Goal: Information Seeking & Learning: Learn about a topic

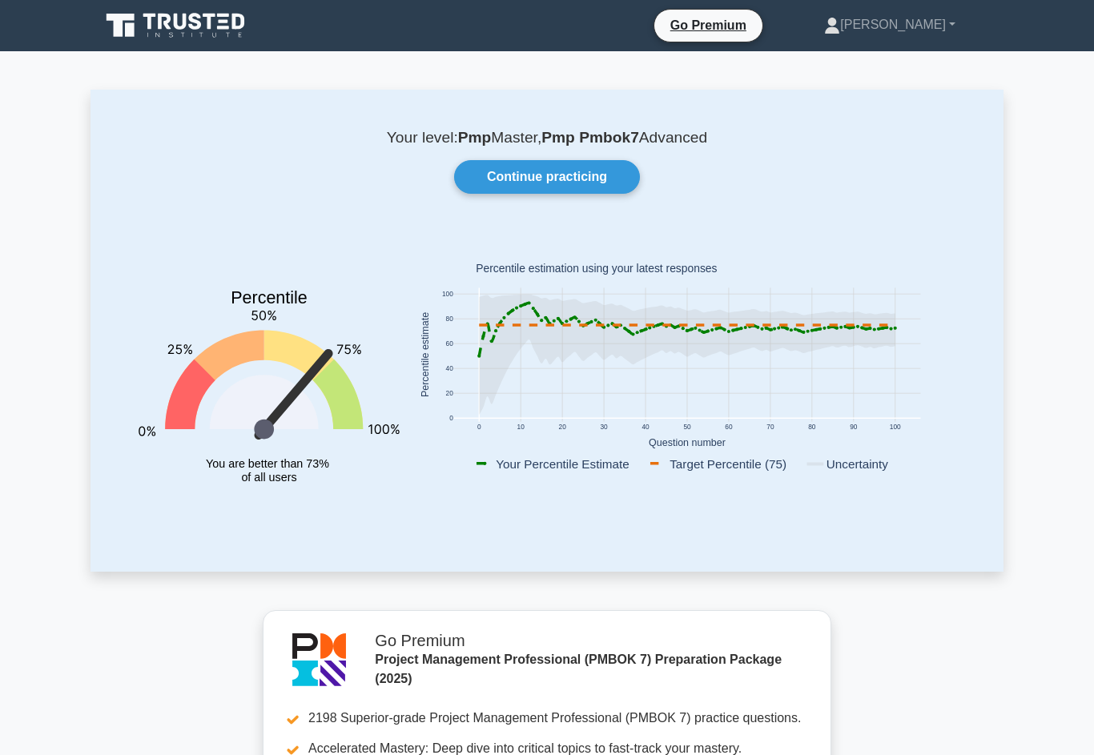
click at [565, 171] on link "Continue practicing" at bounding box center [547, 177] width 186 height 34
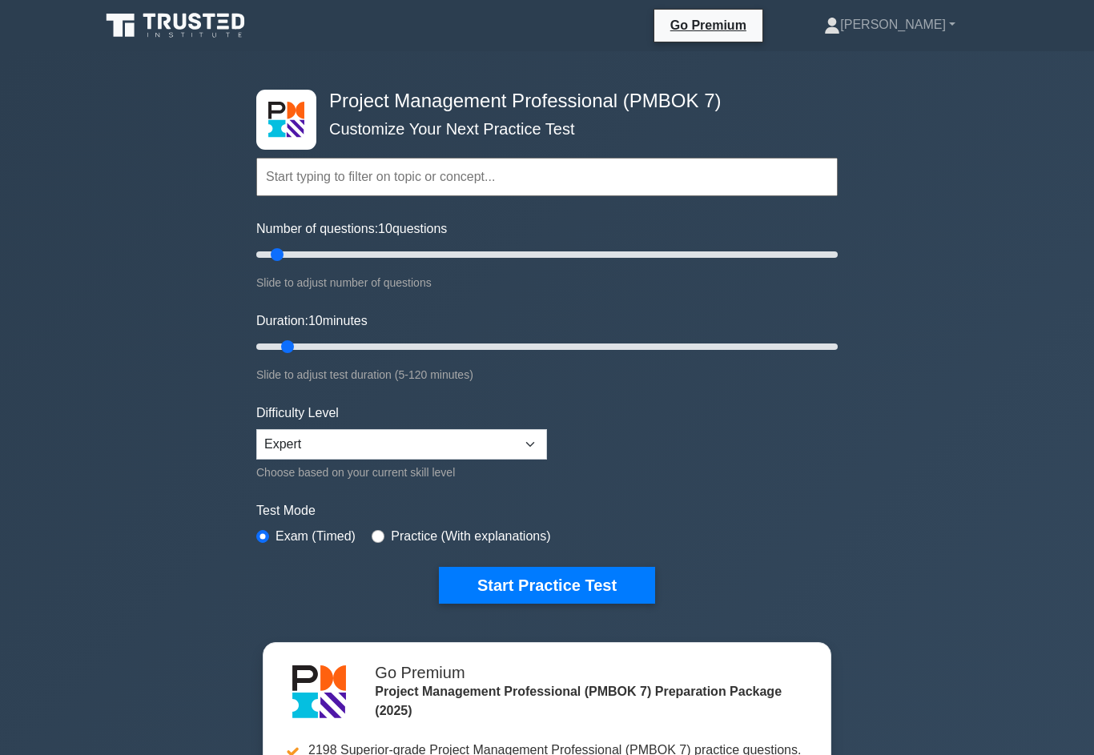
click at [564, 604] on button "Start Practice Test" at bounding box center [547, 585] width 216 height 37
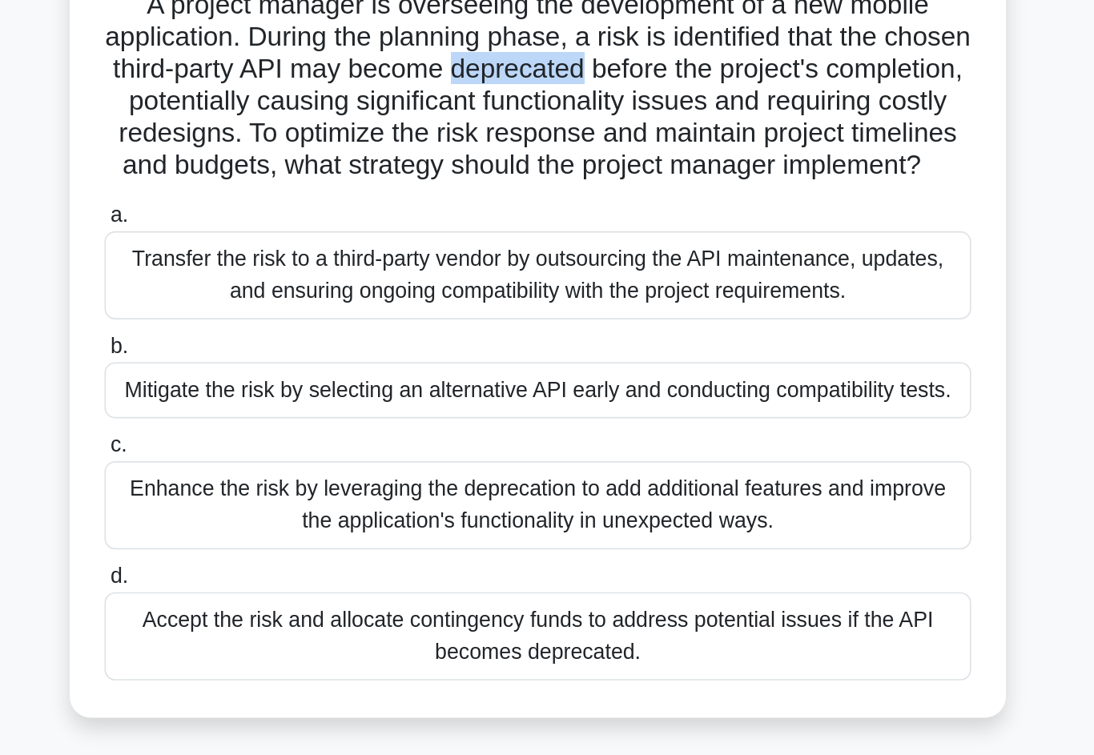
click at [288, 344] on div "Mitigate the risk by selecting an alternative API early and conducting compatib…" at bounding box center [547, 361] width 519 height 34
click at [288, 329] on input "b. Mitigate the risk by selecting an alternative API early and conducting compa…" at bounding box center [288, 334] width 0 height 10
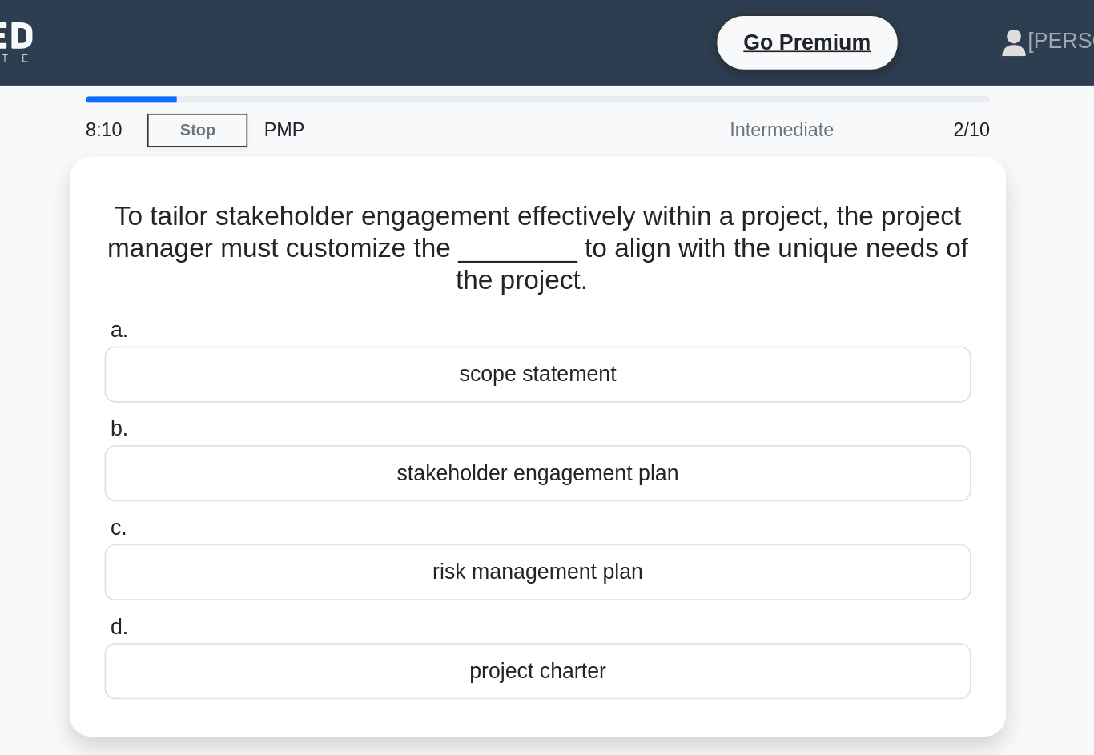
click at [288, 277] on div "stakeholder engagement plan" at bounding box center [547, 284] width 519 height 34
click at [288, 263] on input "b. stakeholder engagement plan" at bounding box center [288, 257] width 0 height 10
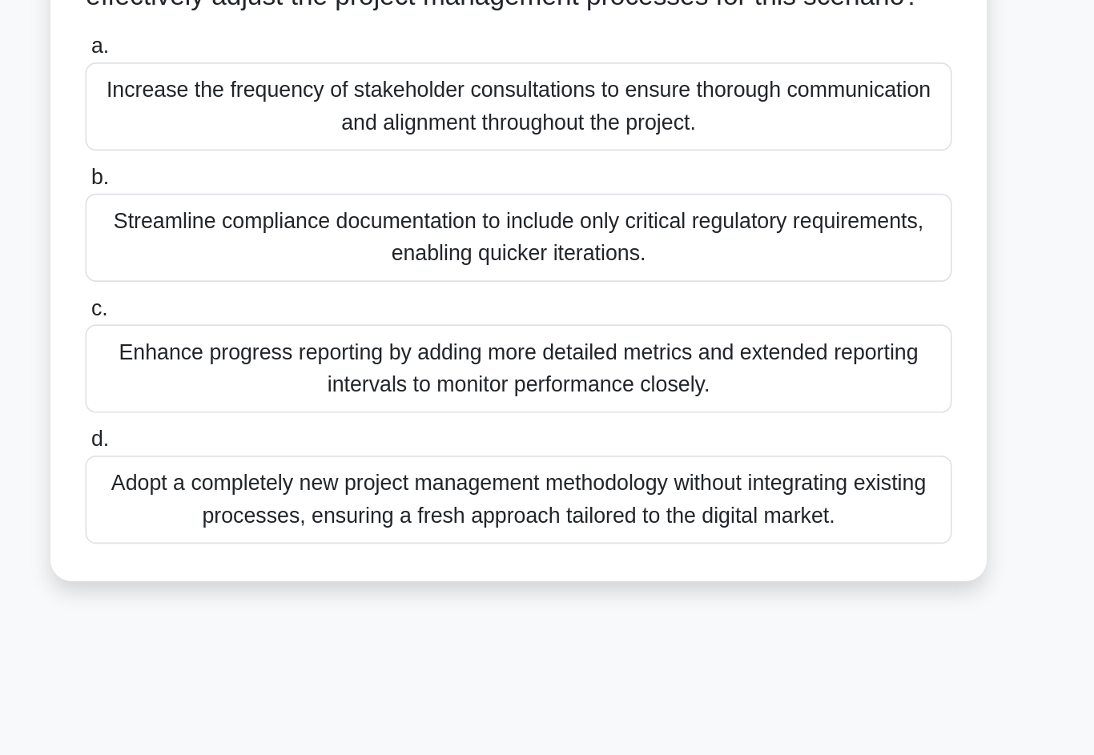
scroll to position [20, 0]
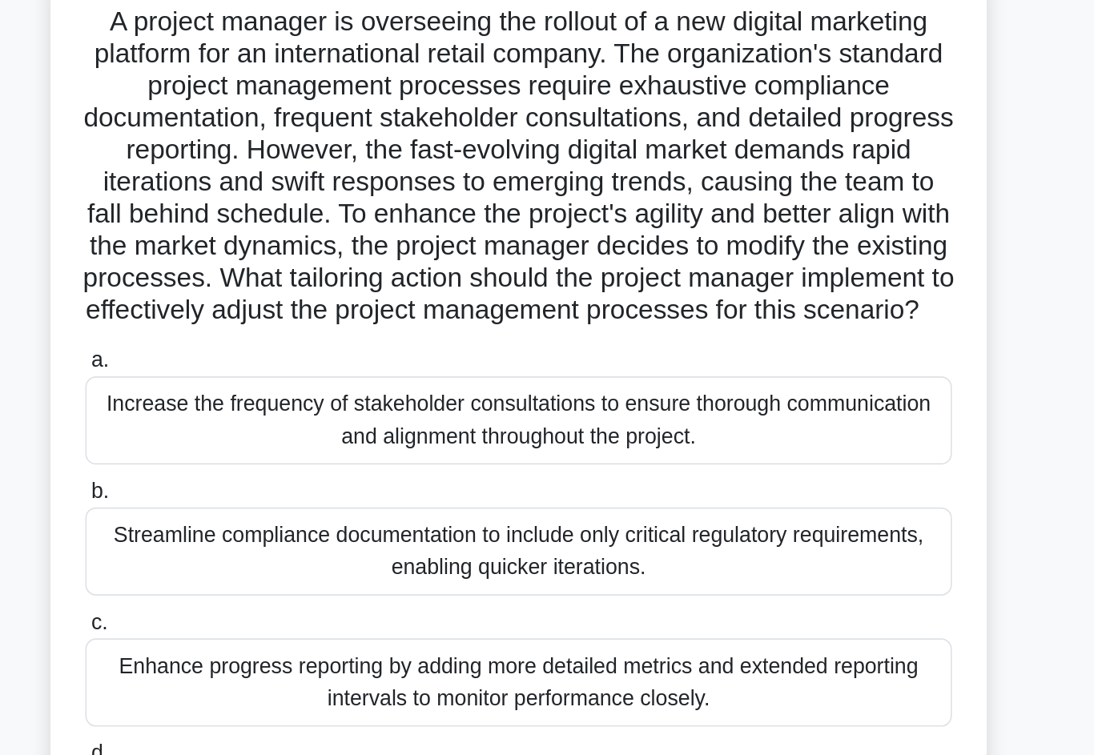
click at [288, 322] on div "Increase the frequency of stakeholder consultations to ensure thorough communic…" at bounding box center [547, 348] width 519 height 53
click at [288, 308] on input "a. Increase the frequency of stakeholder consultations to ensure thorough commu…" at bounding box center [288, 313] width 0 height 10
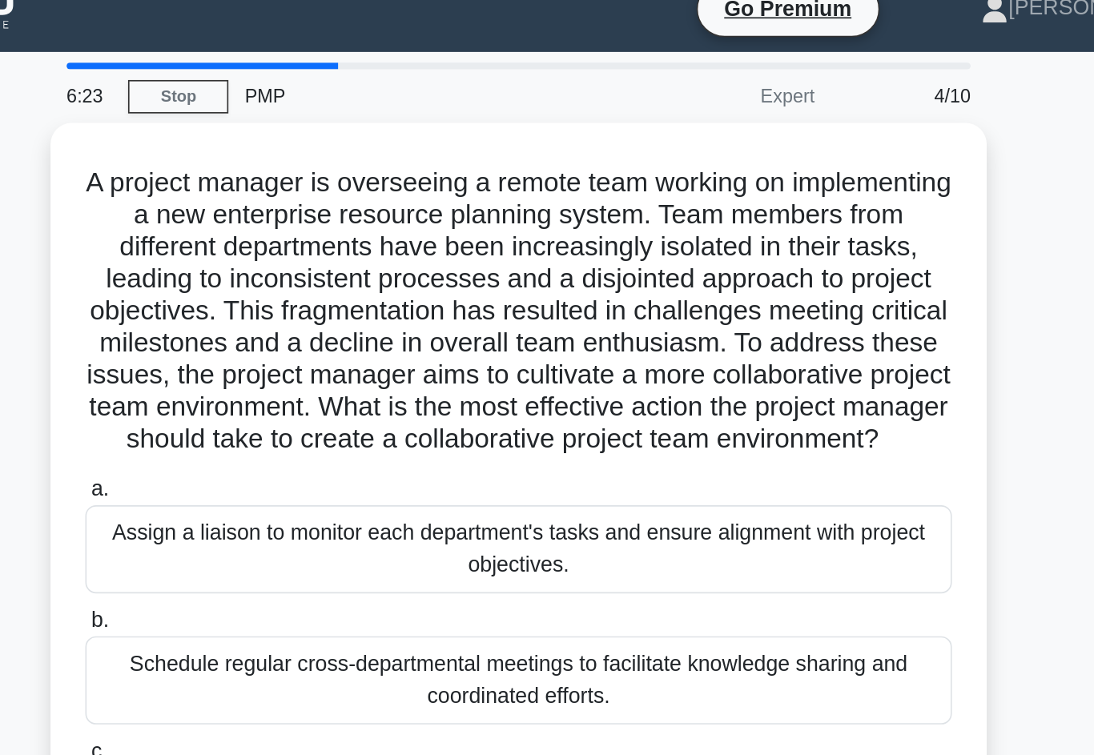
scroll to position [0, 0]
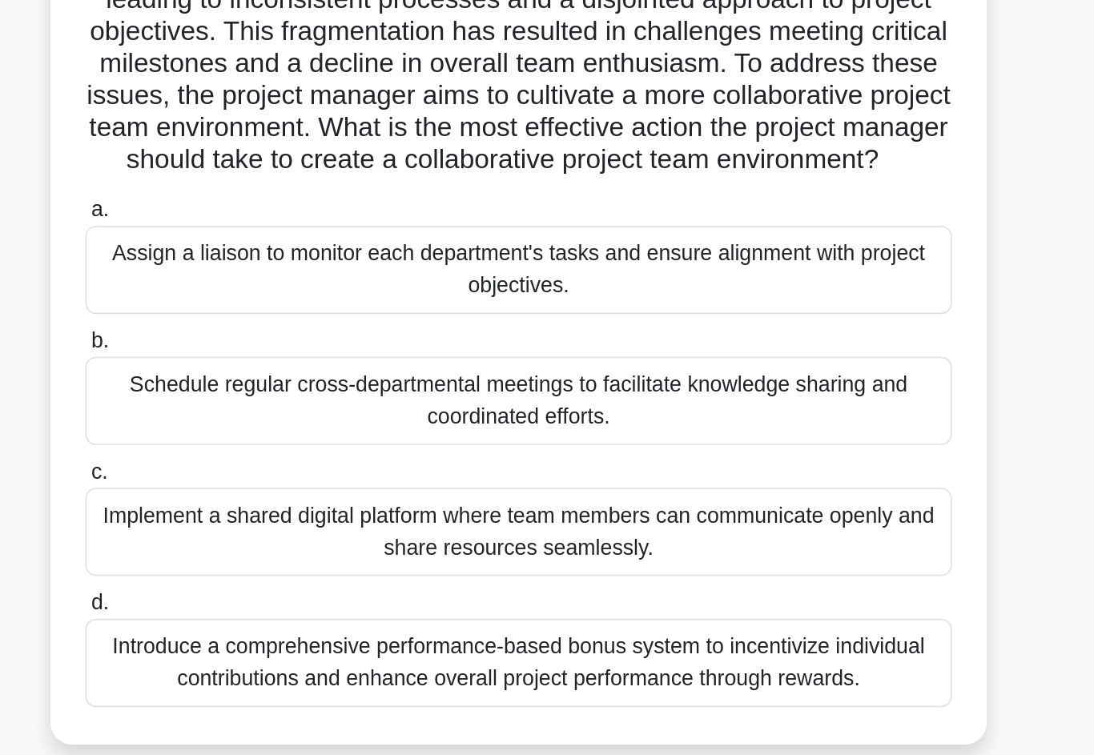
click at [288, 480] on div "Implement a shared digital platform where team members can communicate openly a…" at bounding box center [547, 506] width 519 height 53
click at [288, 465] on input "c. Implement a shared digital platform where team members can communicate openl…" at bounding box center [288, 470] width 0 height 10
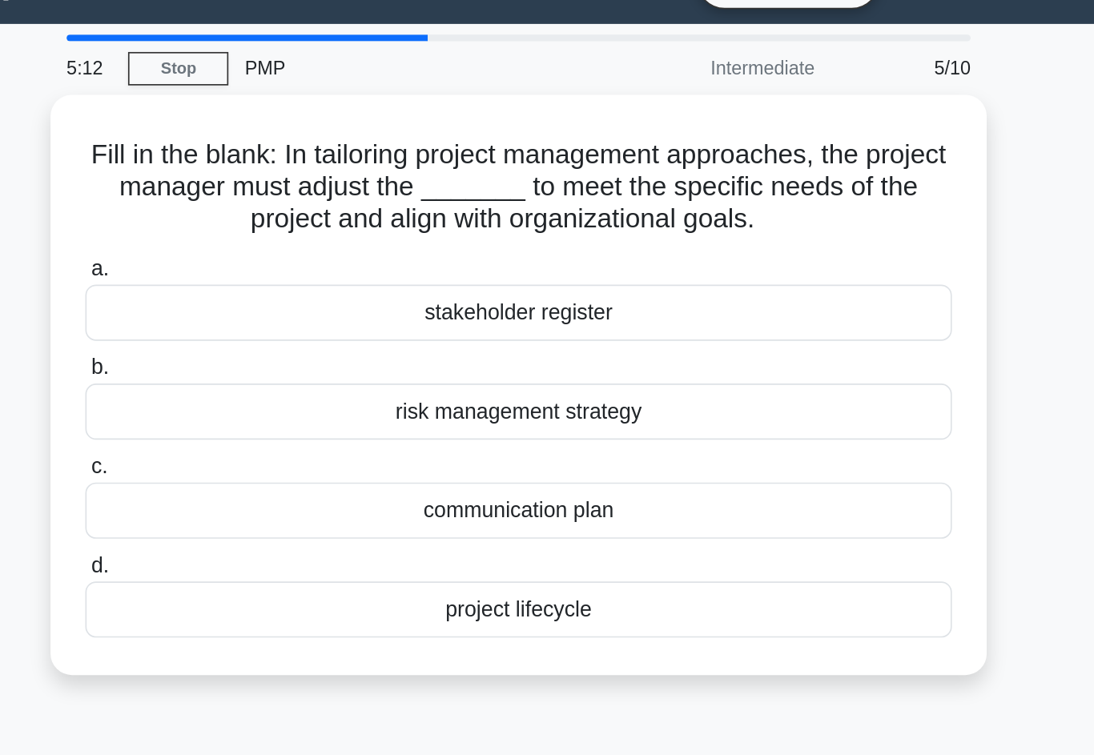
click at [288, 389] on div "project lifecycle" at bounding box center [547, 402] width 519 height 34
click at [288, 381] on input "d. project lifecycle" at bounding box center [288, 376] width 0 height 10
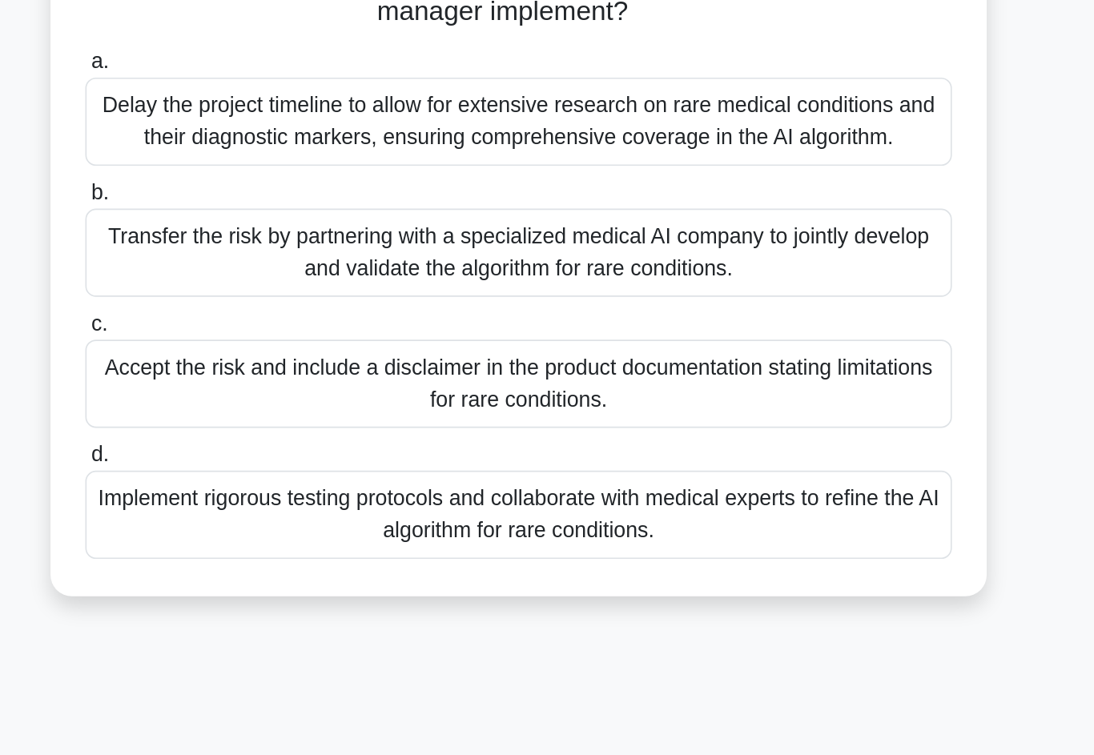
click at [288, 539] on div "Implement rigorous testing protocols and collaborate with medical experts to re…" at bounding box center [547, 565] width 519 height 53
click at [288, 525] on input "d. Implement rigorous testing protocols and collaborate with medical experts to…" at bounding box center [288, 530] width 0 height 10
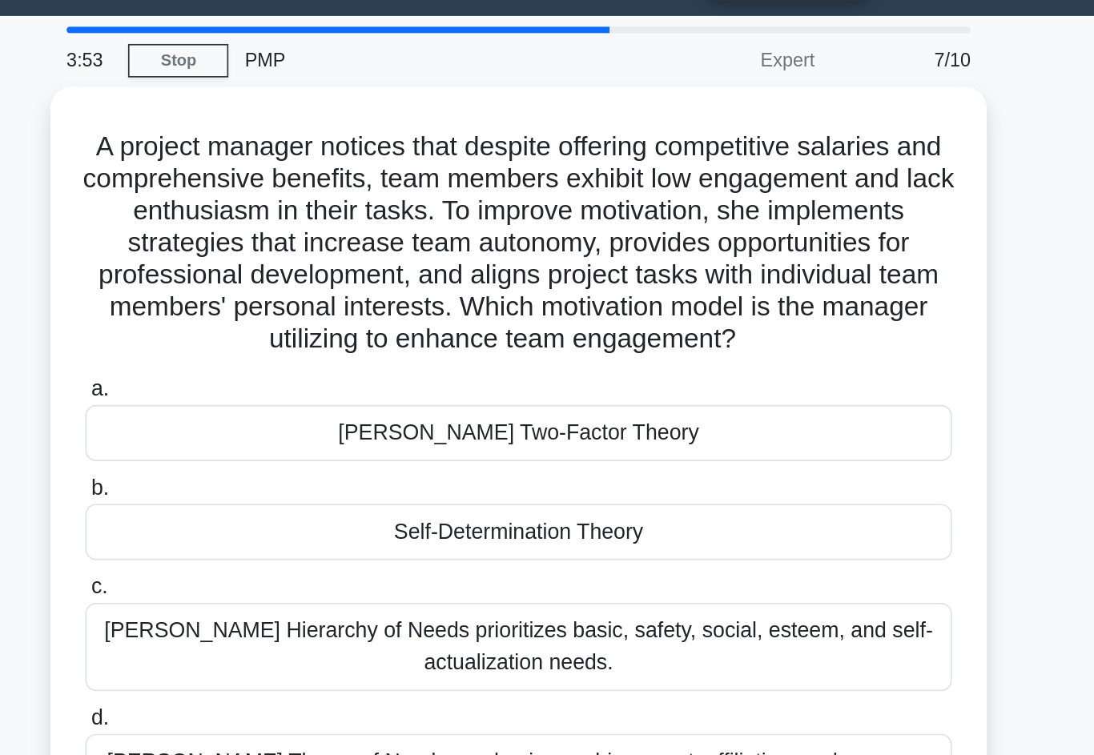
click at [288, 344] on div "Self-Determination Theory" at bounding box center [547, 361] width 519 height 34
click at [288, 332] on input "b. Self-Determination Theory" at bounding box center [288, 334] width 0 height 10
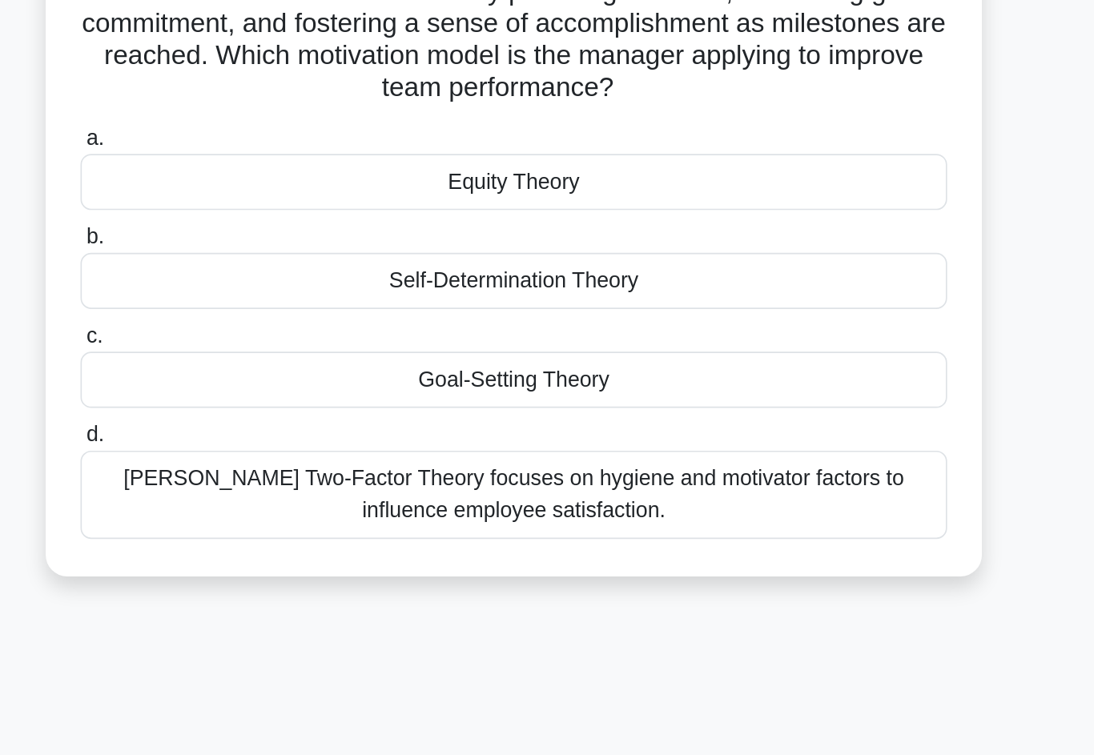
scroll to position [2, 0]
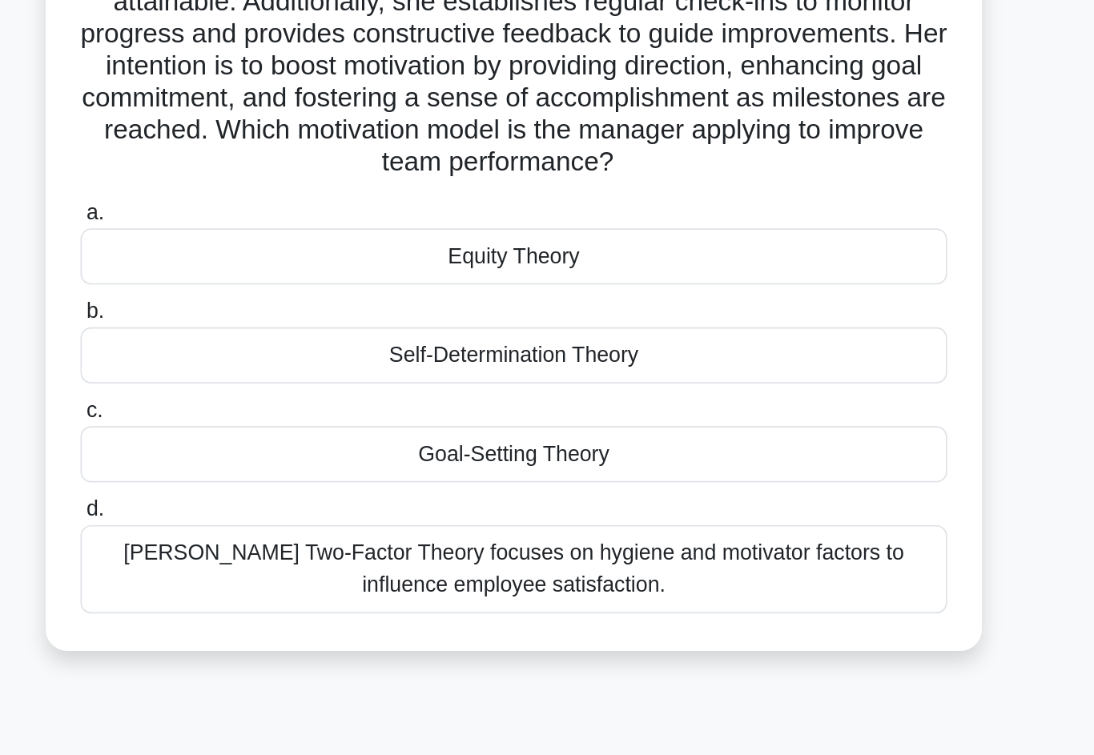
click at [288, 497] on div "Goal-Setting Theory" at bounding box center [547, 514] width 519 height 34
click at [288, 482] on input "c. Goal-Setting Theory" at bounding box center [288, 487] width 0 height 10
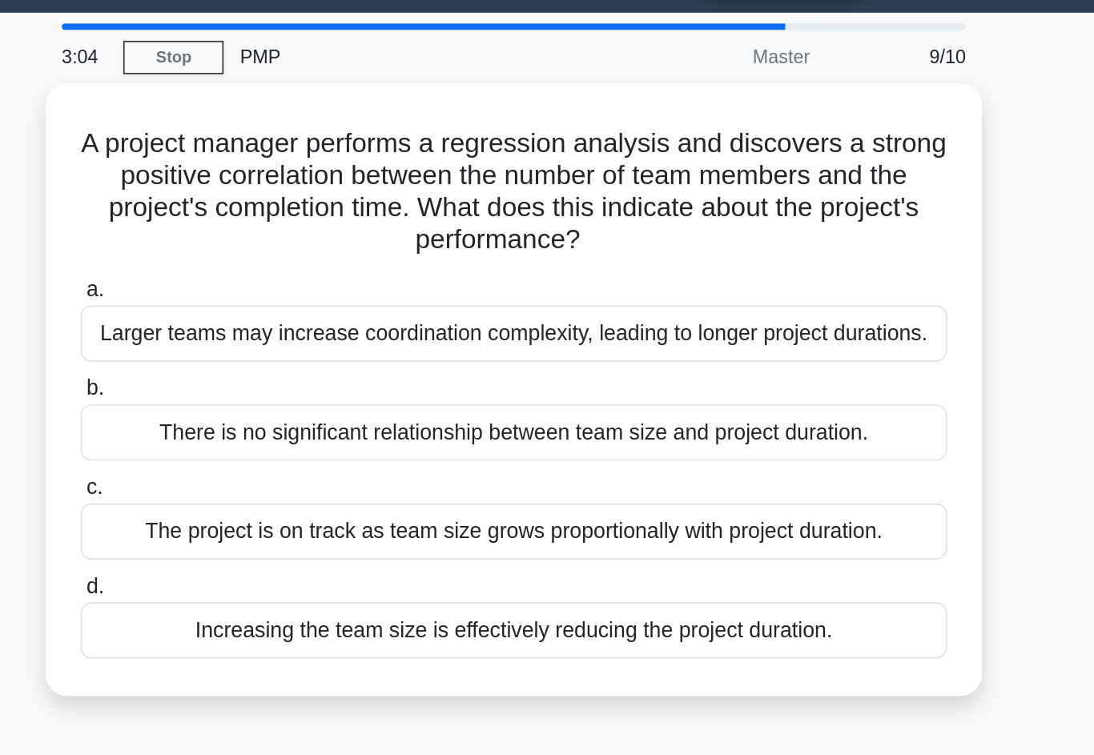
scroll to position [0, 0]
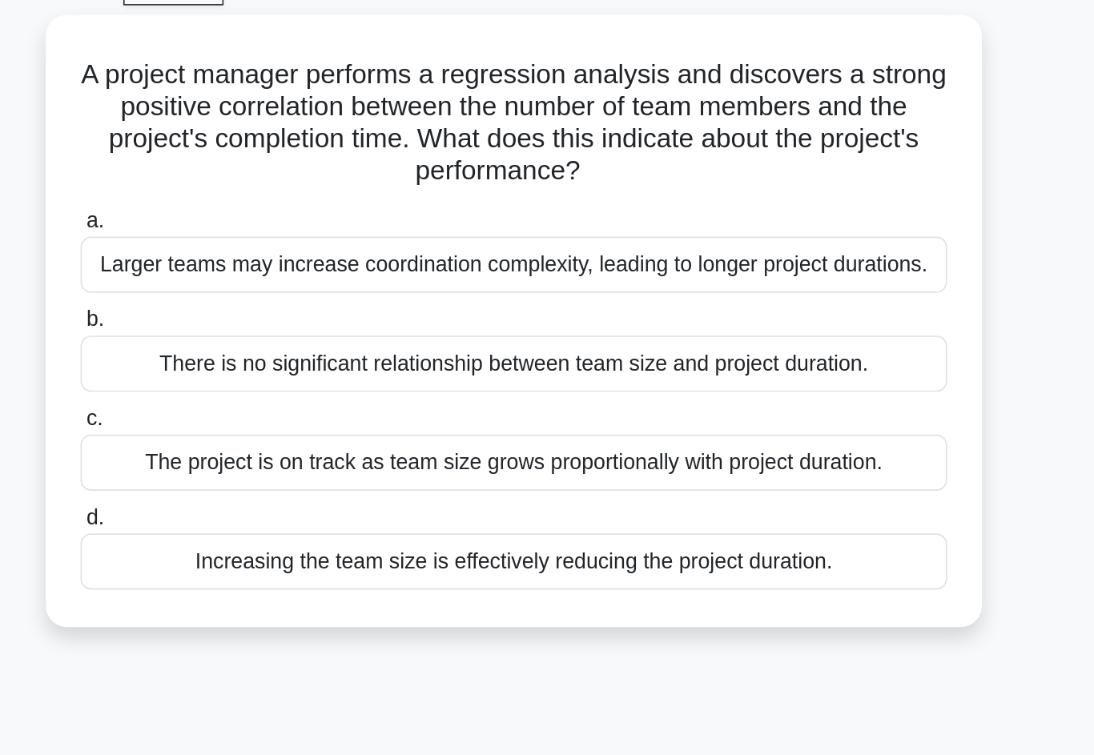
click at [288, 404] on div "Increasing the team size is effectively reducing the project duration." at bounding box center [547, 421] width 519 height 34
click at [288, 390] on input "d. Increasing the team size is effectively reducing the project duration." at bounding box center [288, 395] width 0 height 10
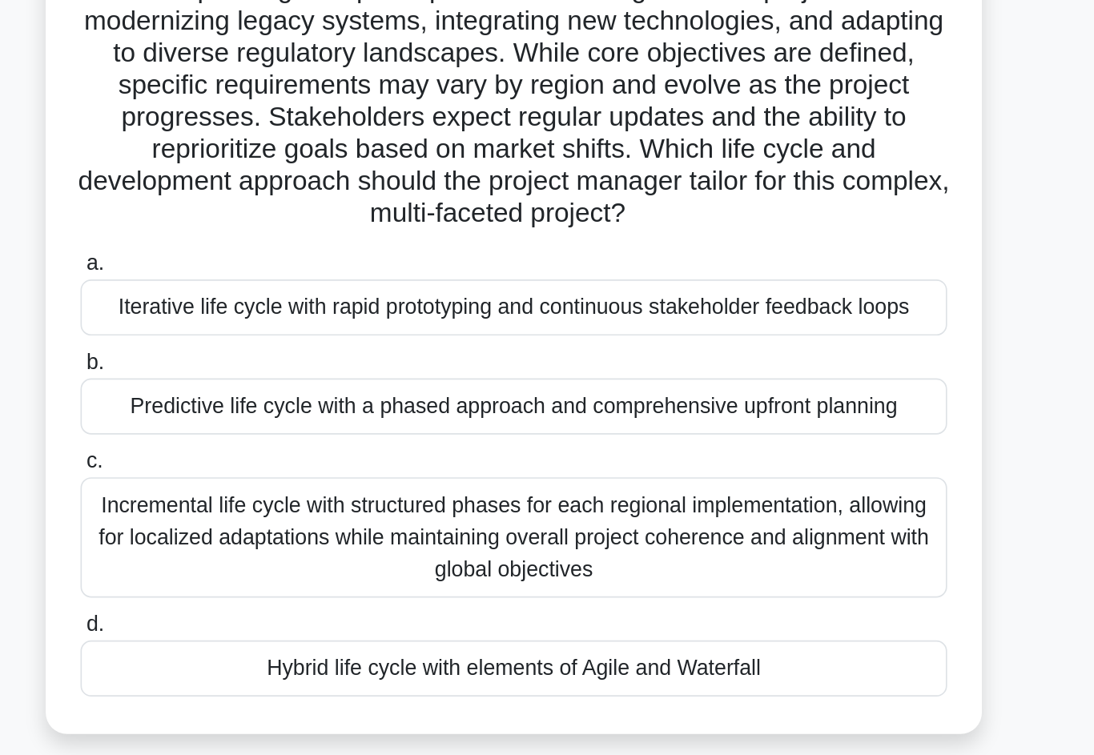
click at [288, 441] on div "Incremental life cycle with structured phases for each regional implementation,…" at bounding box center [547, 477] width 519 height 72
click at [288, 427] on input "c. Incremental life cycle with structured phases for each regional implementati…" at bounding box center [288, 432] width 0 height 10
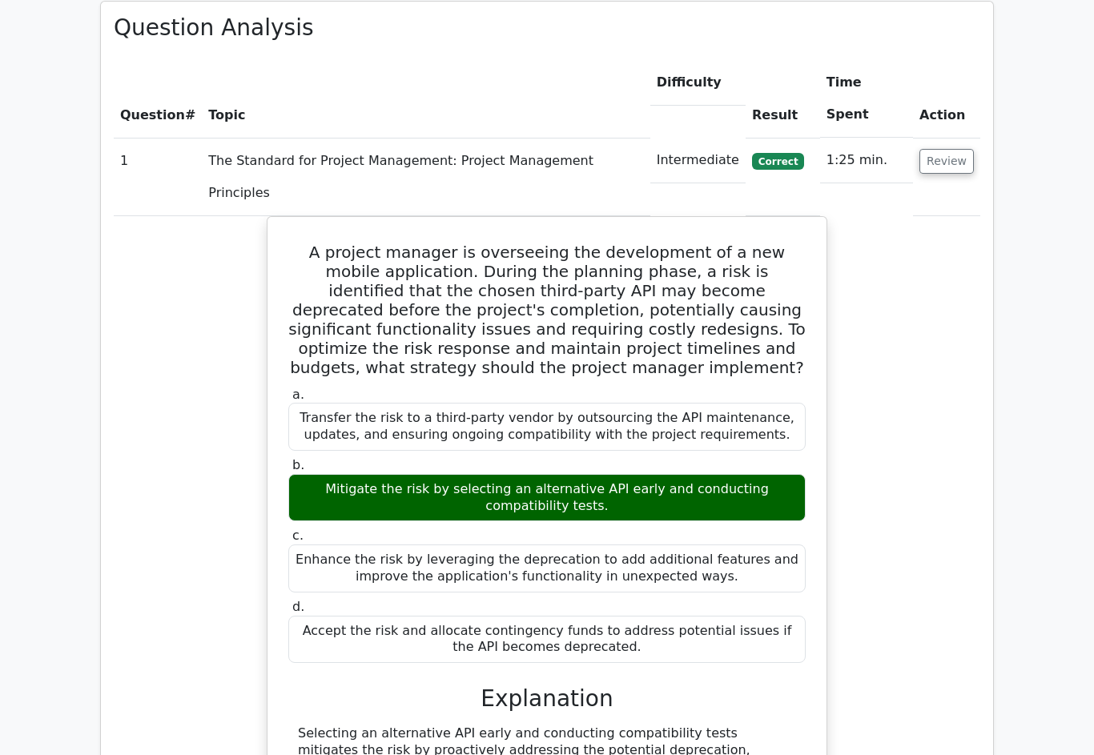
scroll to position [1126, 0]
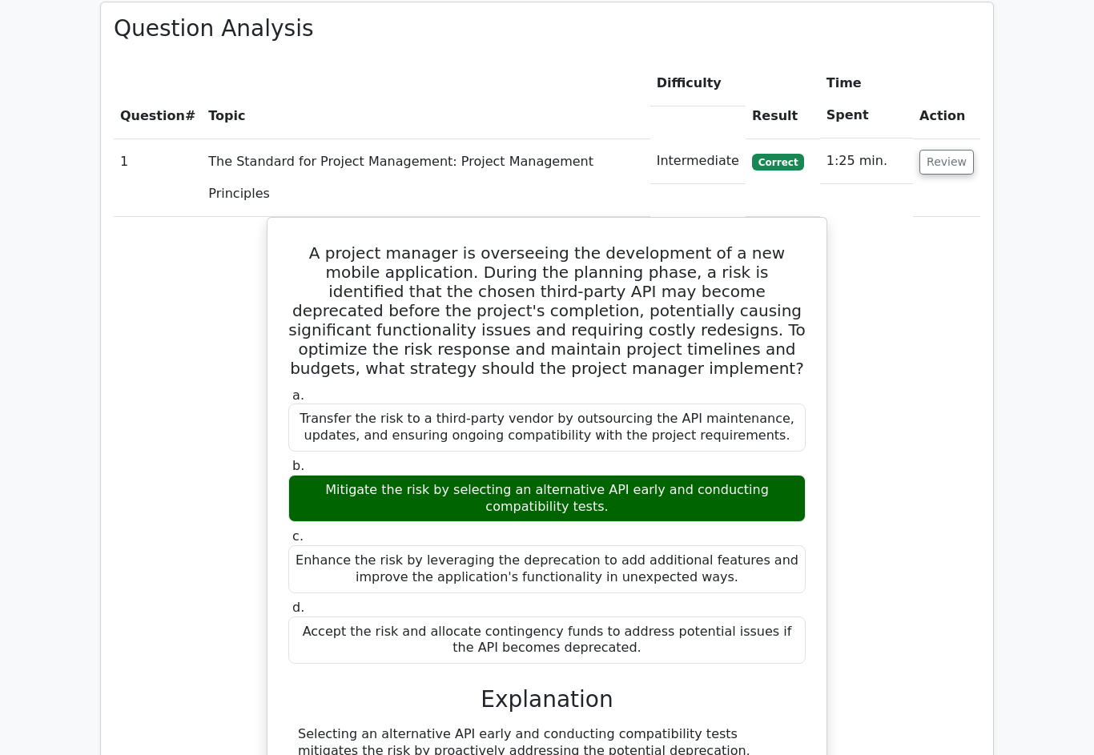
click at [959, 150] on button "Review" at bounding box center [946, 162] width 54 height 25
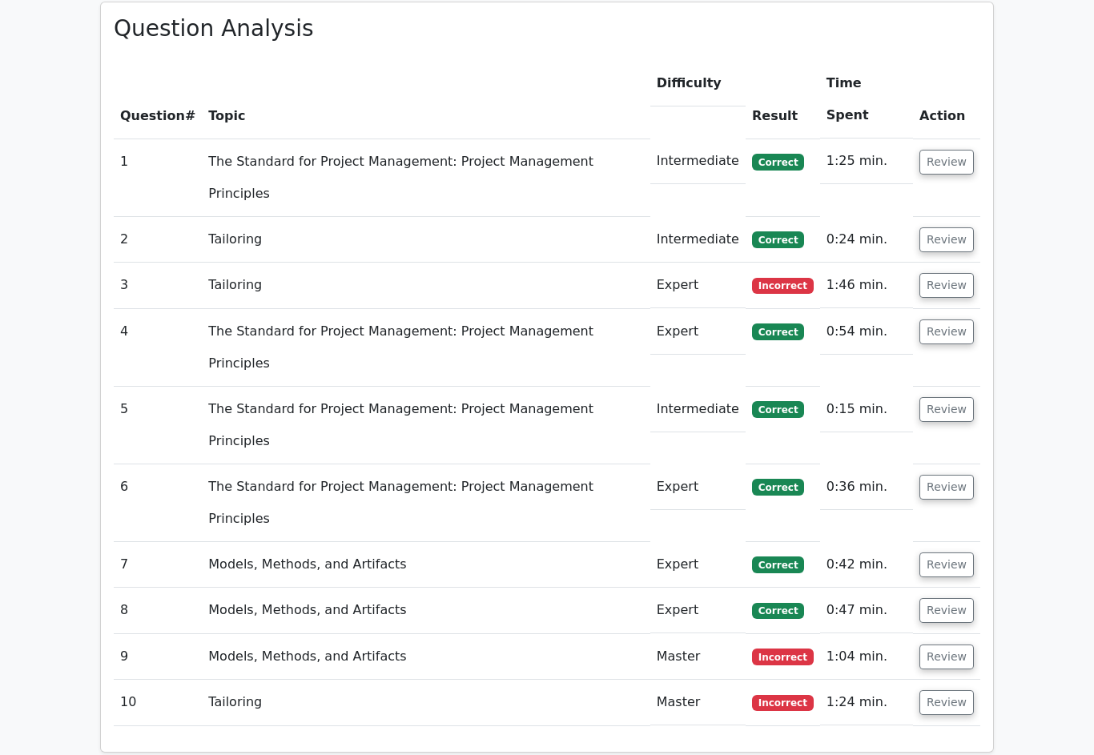
click at [961, 227] on button "Review" at bounding box center [946, 239] width 54 height 25
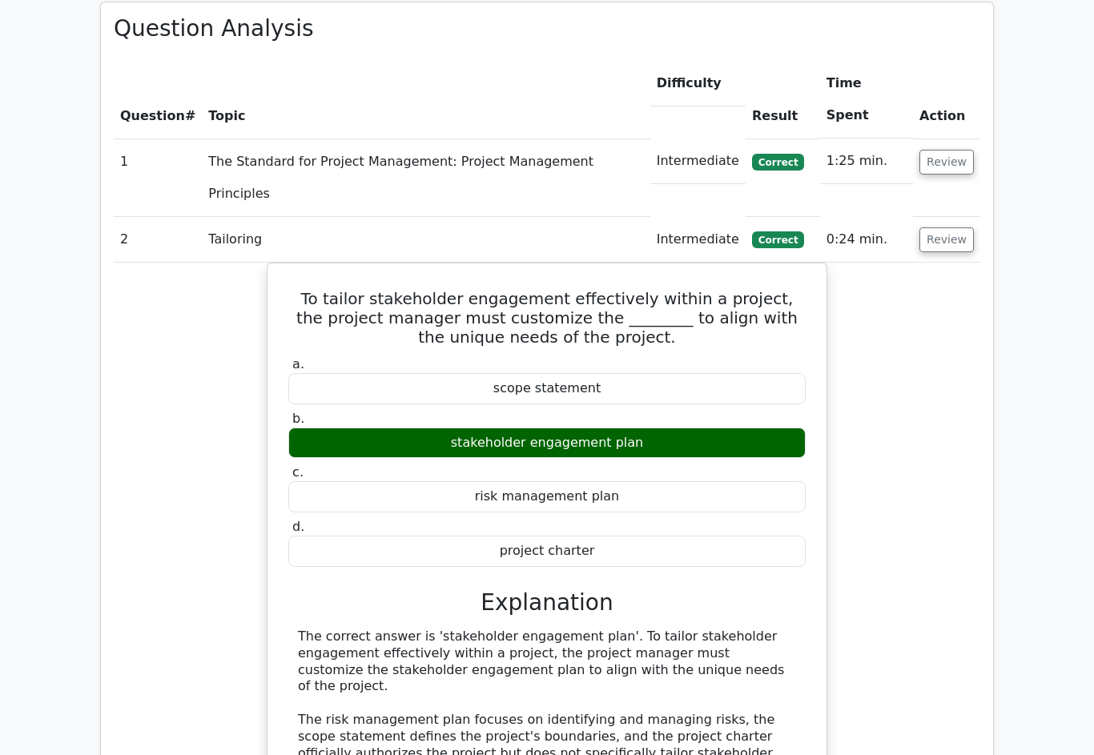
click at [964, 227] on button "Review" at bounding box center [946, 239] width 54 height 25
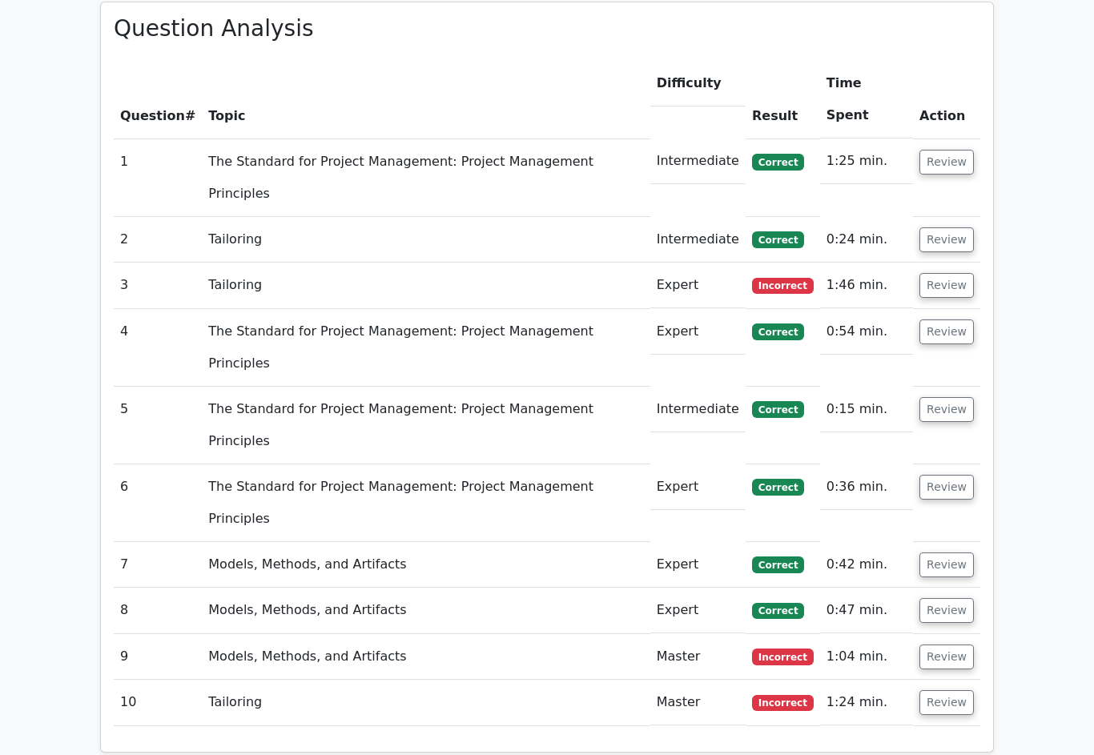
click at [953, 273] on button "Review" at bounding box center [946, 285] width 54 height 25
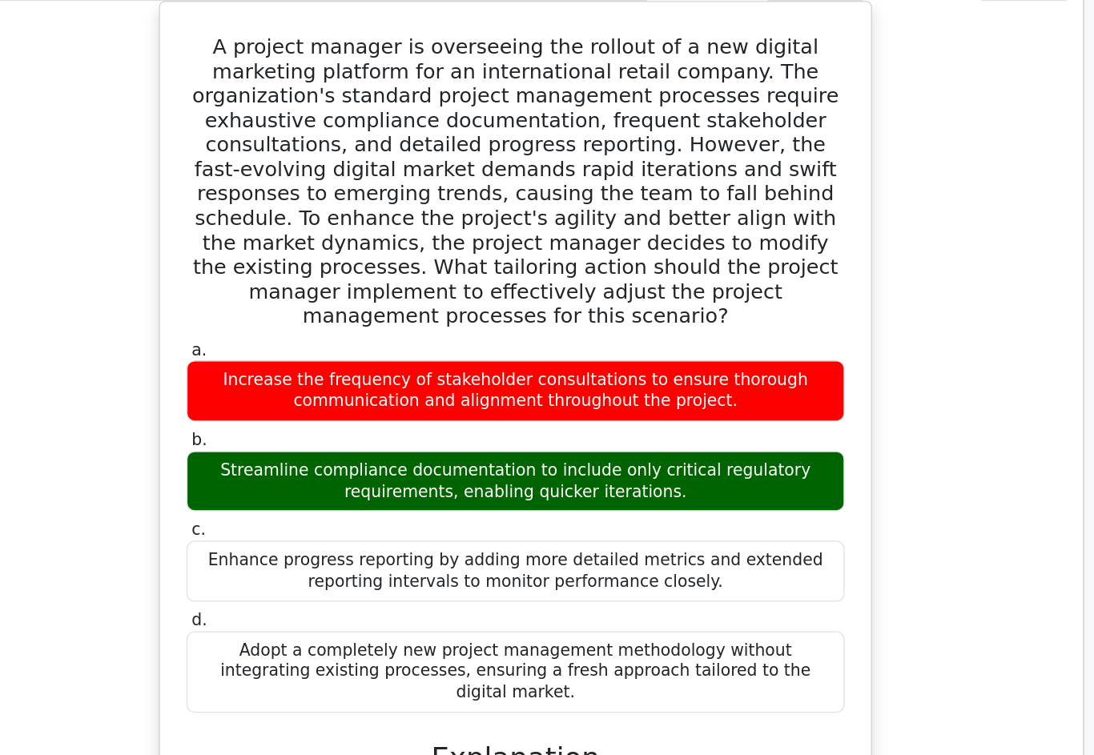
scroll to position [1295, 0]
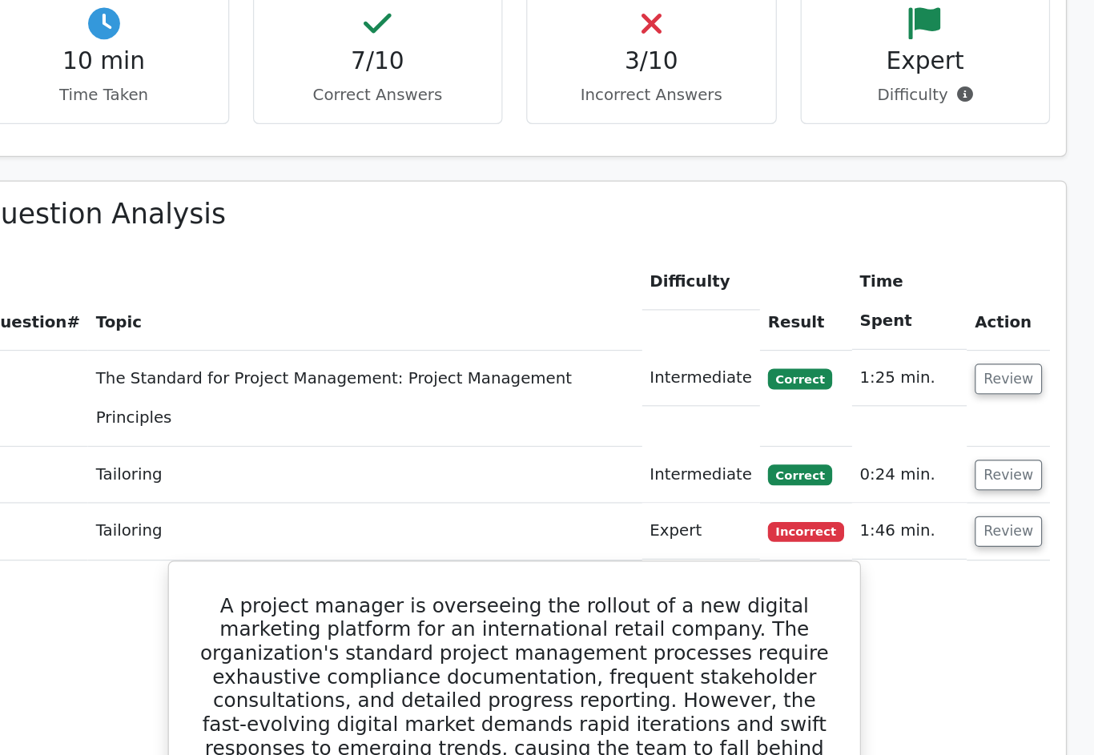
click at [919, 417] on button "Review" at bounding box center [946, 429] width 54 height 25
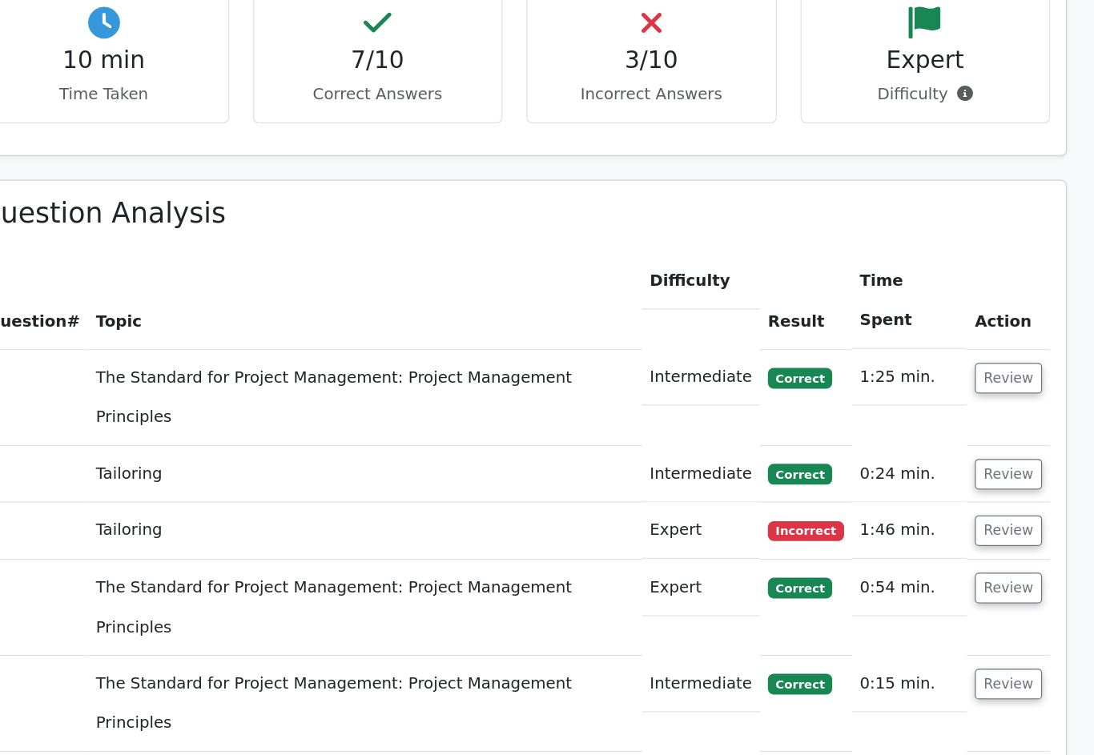
click at [919, 464] on button "Review" at bounding box center [946, 476] width 54 height 25
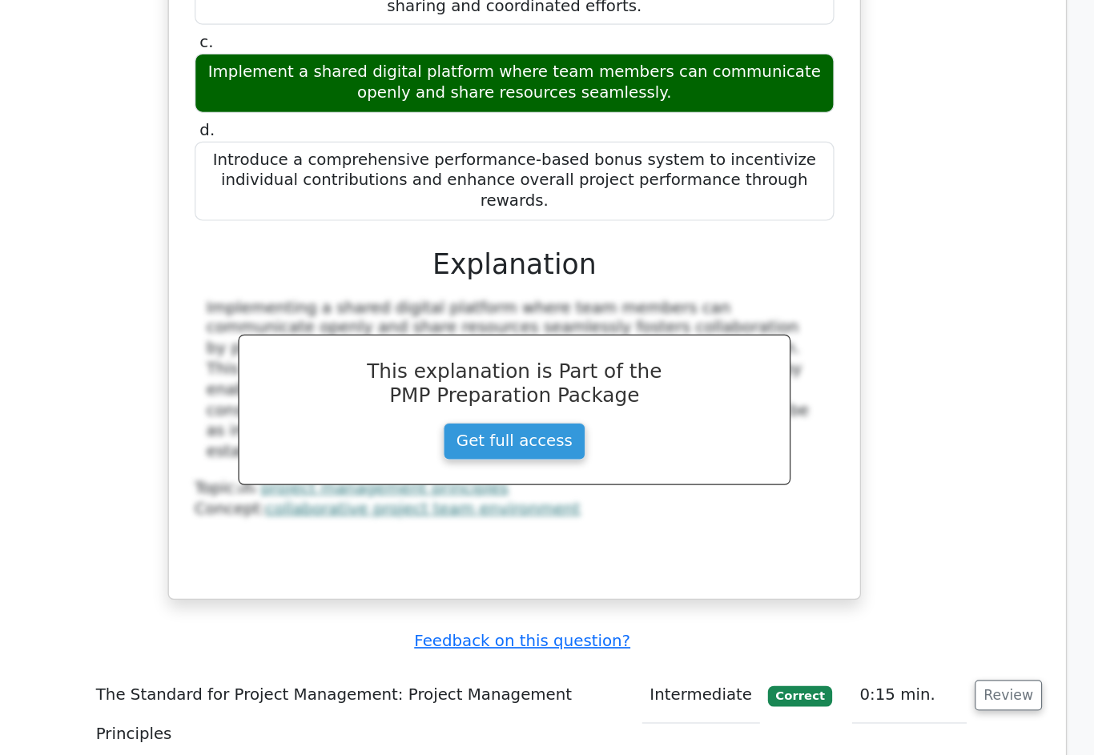
click at [919, 671] on button "Review" at bounding box center [946, 683] width 54 height 25
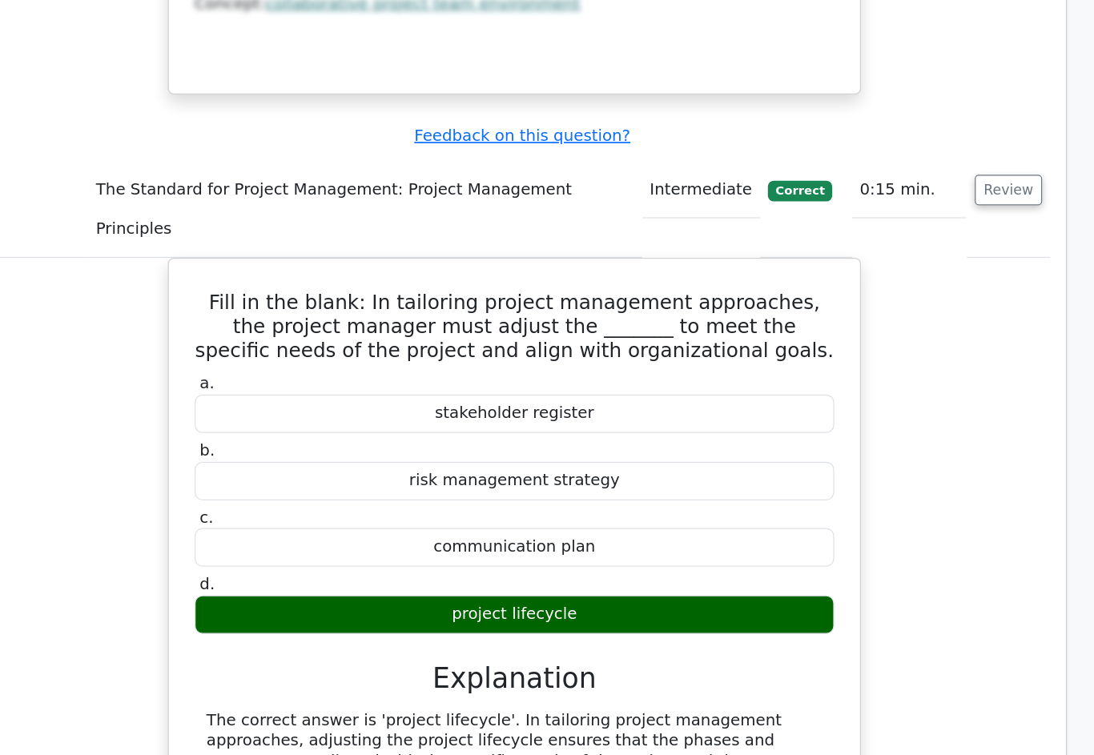
scroll to position [2283, 0]
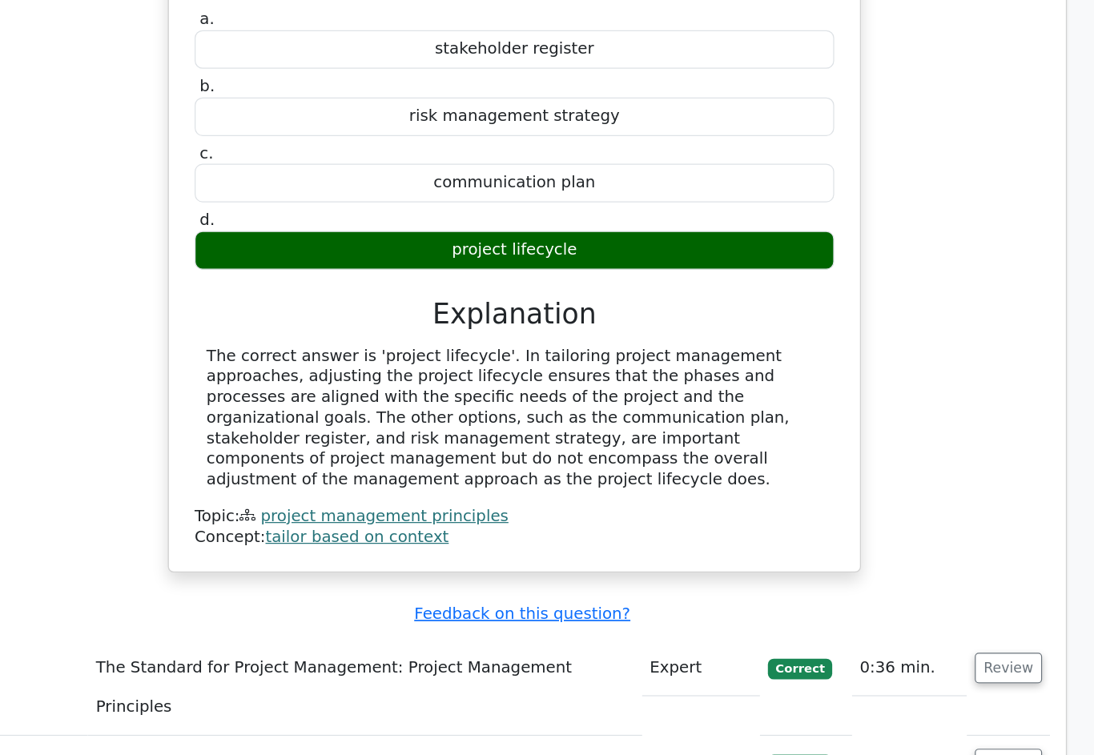
click at [919, 650] on button "Review" at bounding box center [946, 662] width 54 height 25
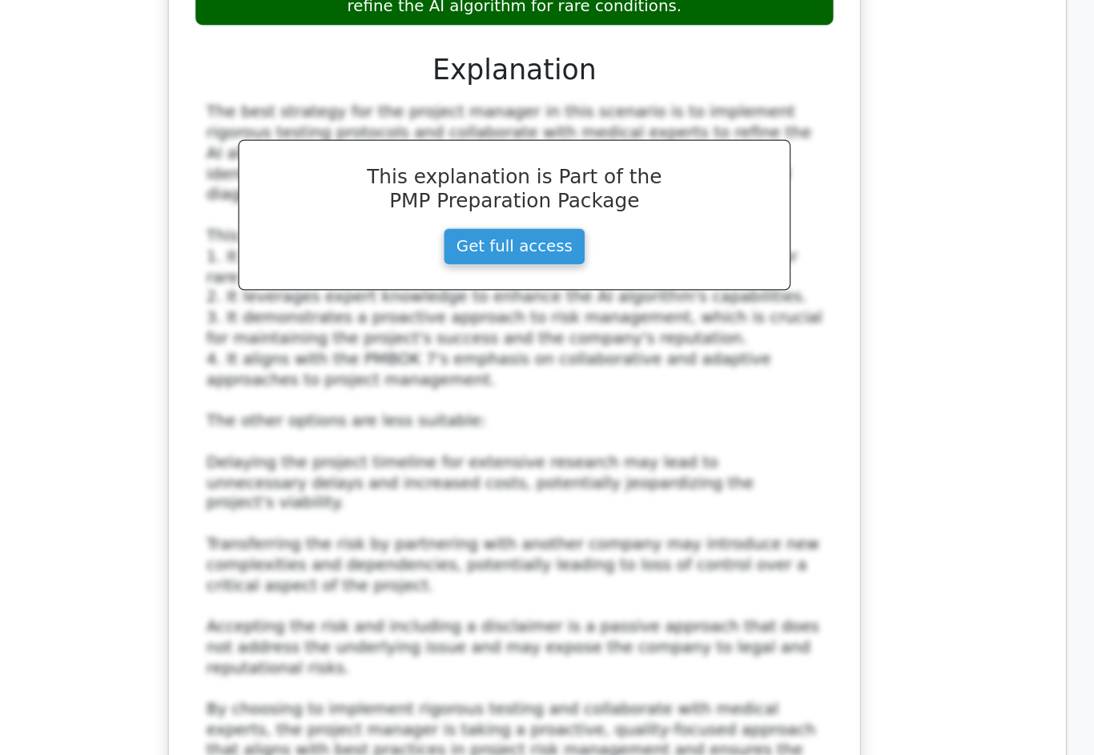
scroll to position [3537, 0]
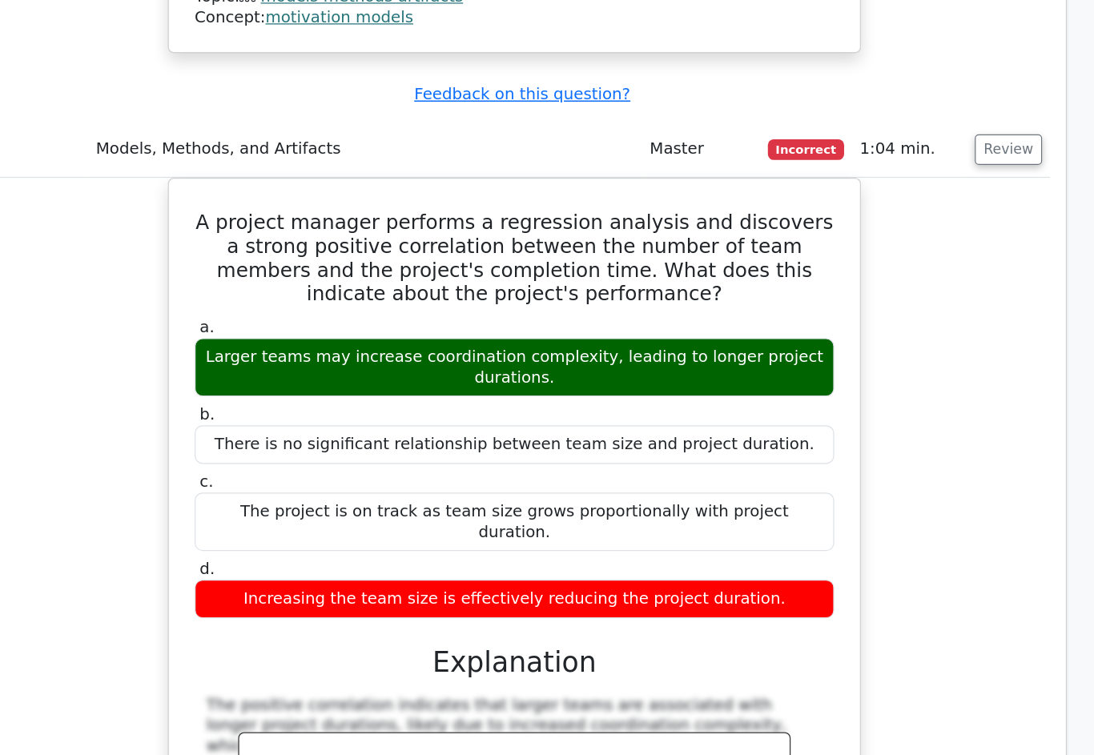
scroll to position [5983, 0]
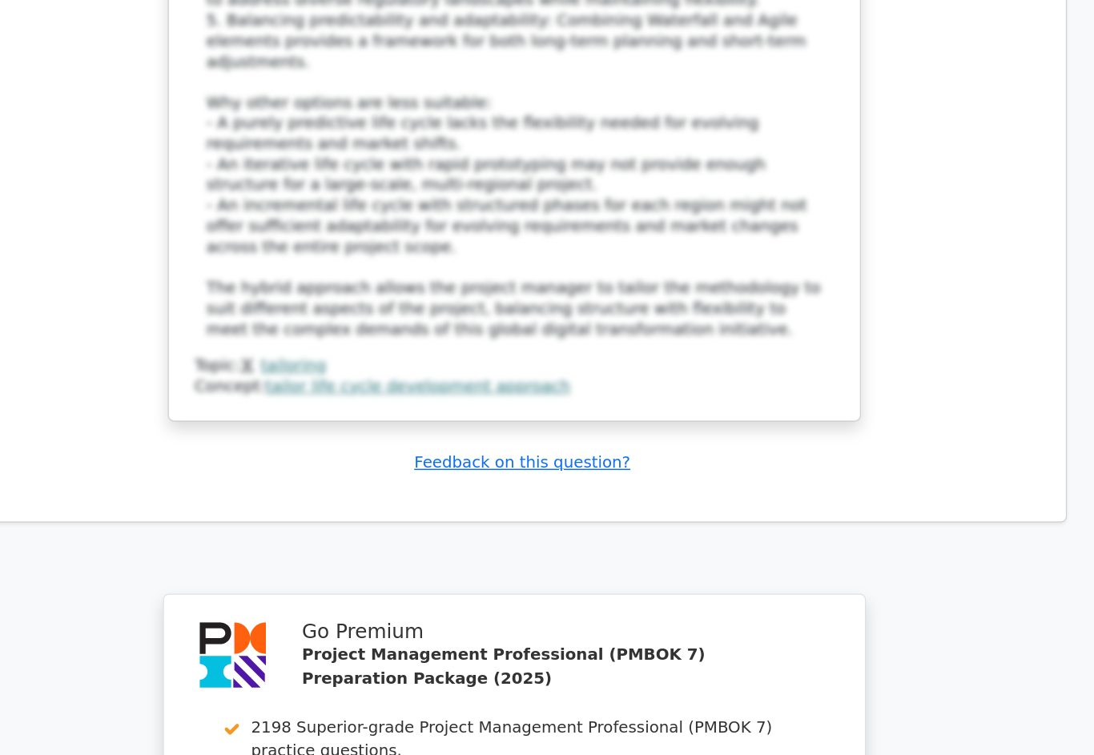
scroll to position [7686, 0]
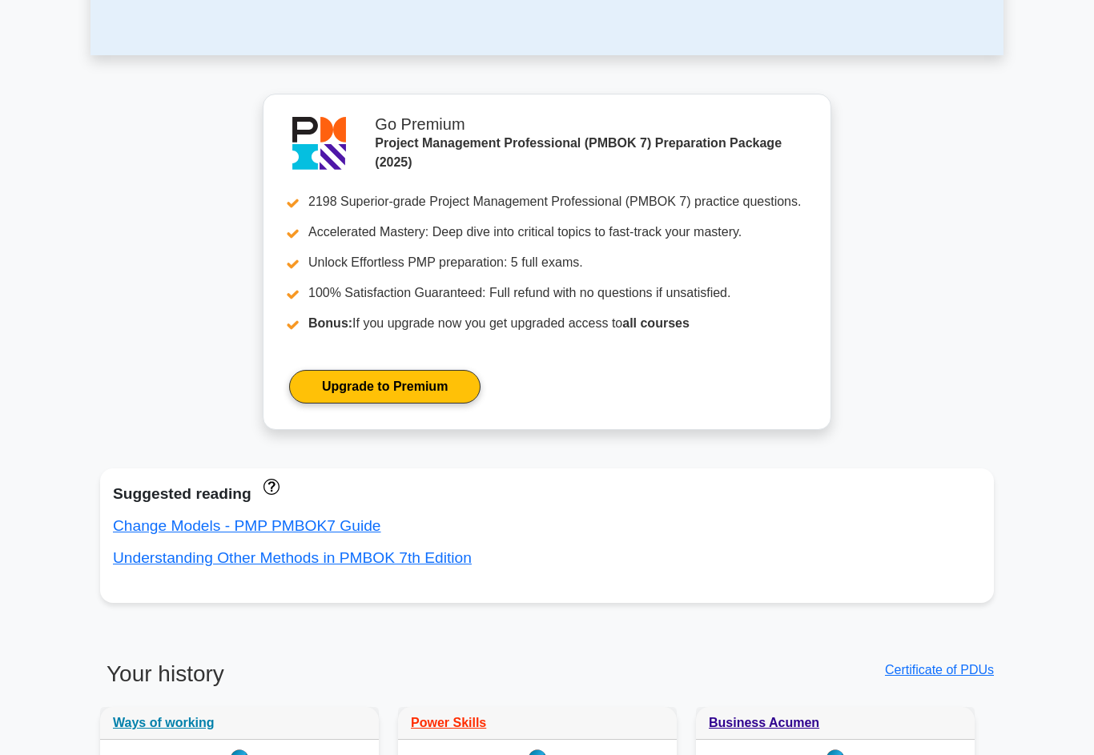
scroll to position [516, 0]
